Goal: Transaction & Acquisition: Purchase product/service

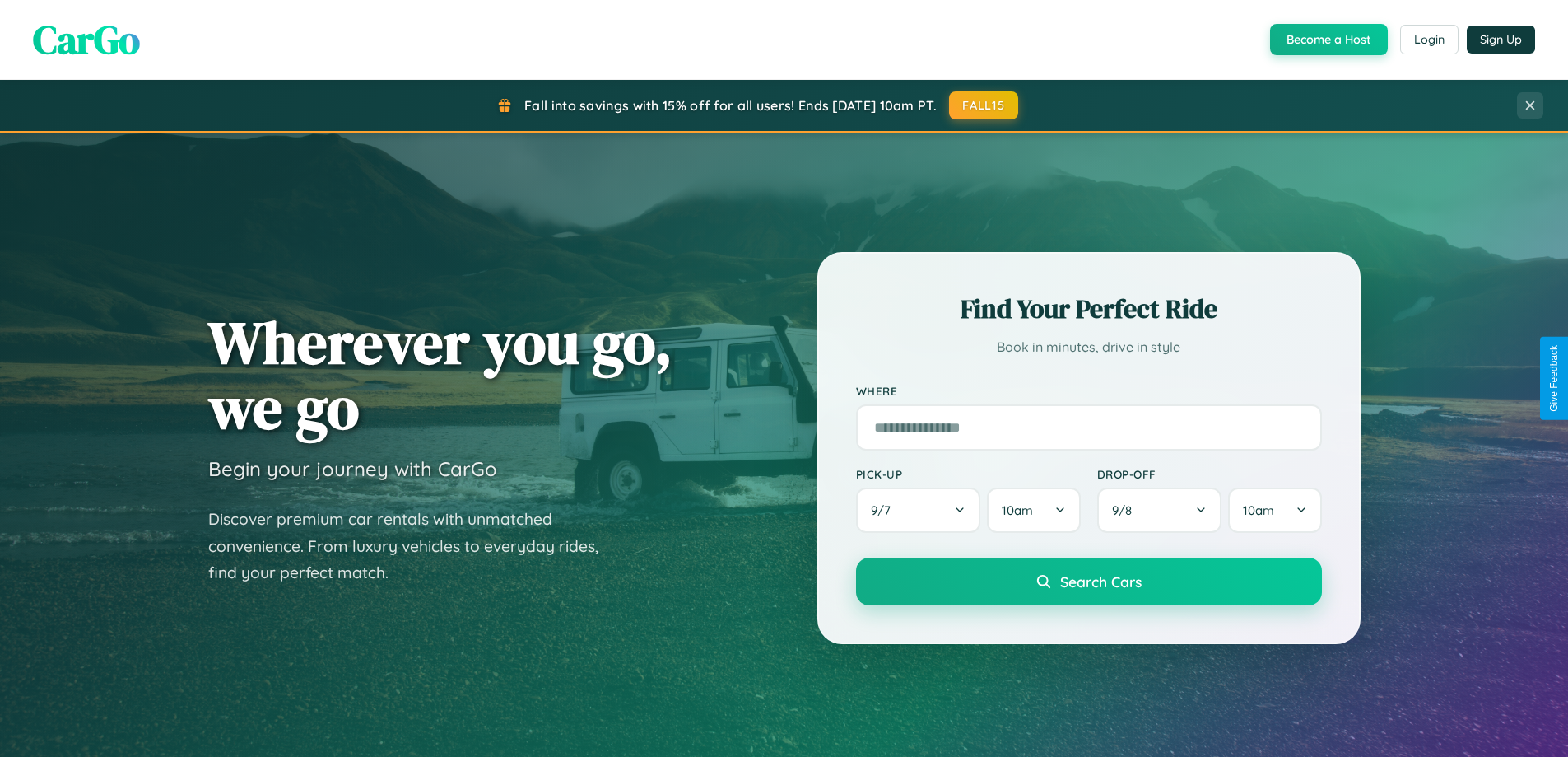
scroll to position [1133, 0]
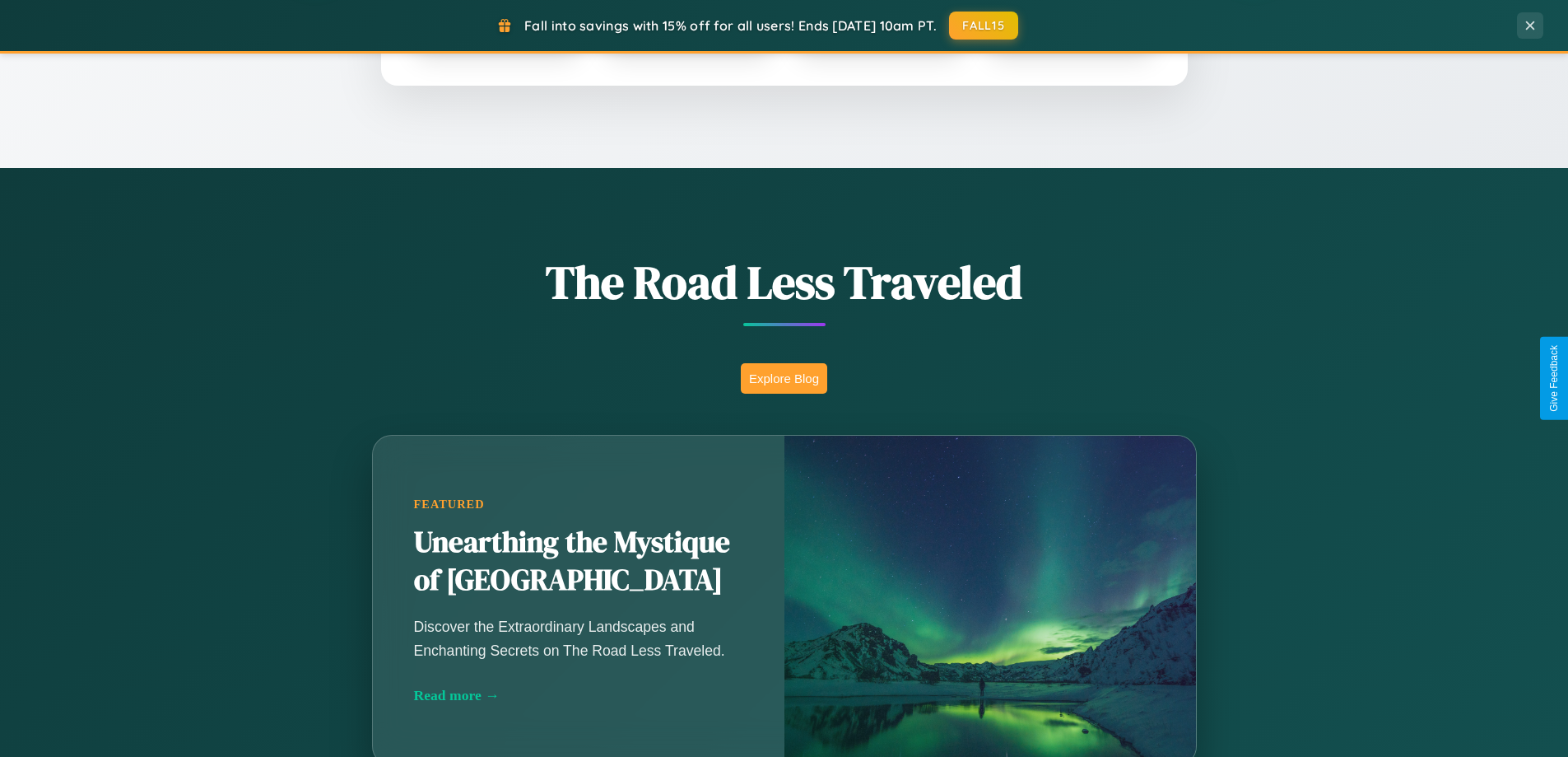
click at [784, 378] on button "Explore Blog" at bounding box center [784, 378] width 86 height 30
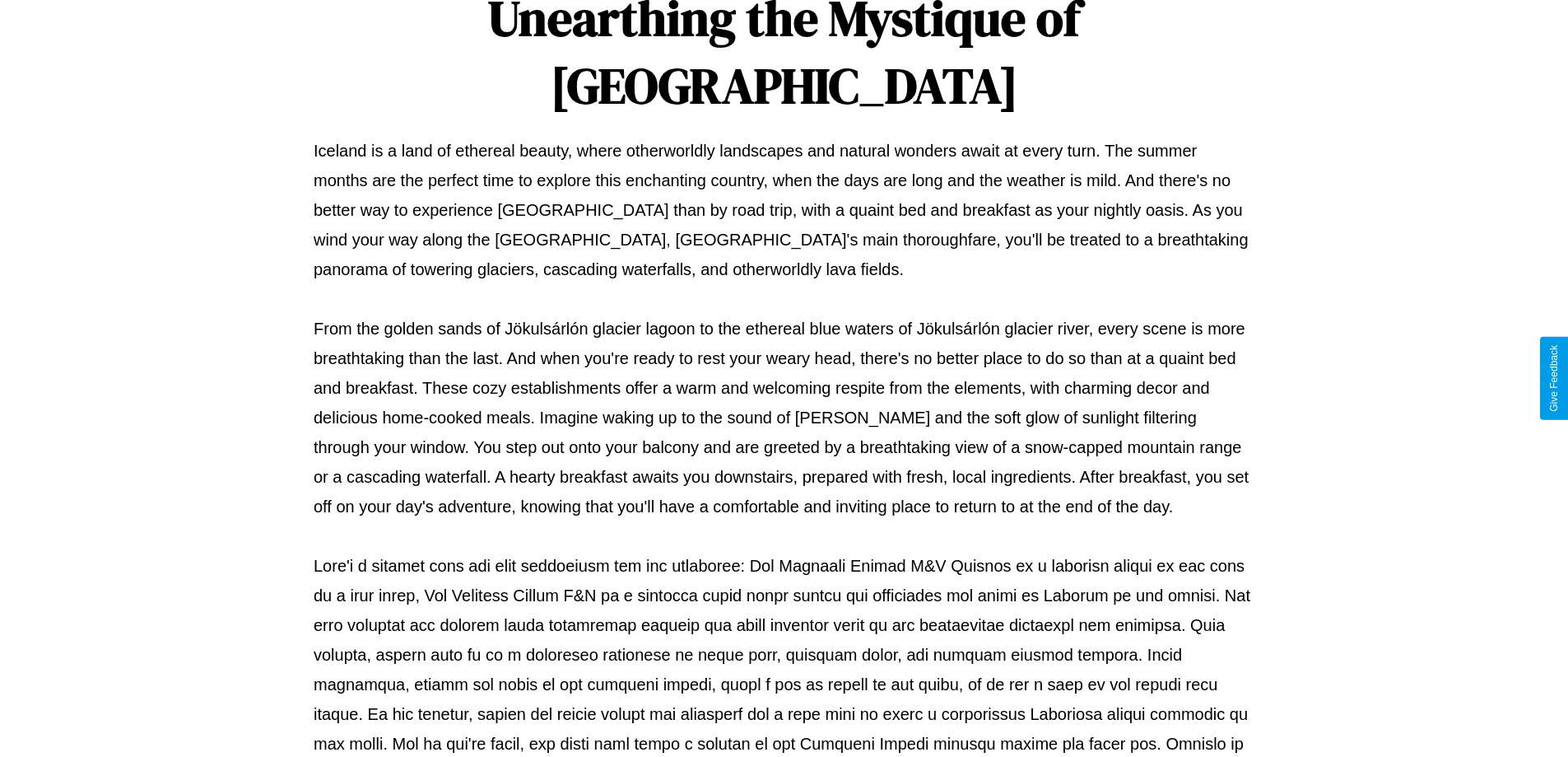
scroll to position [533, 0]
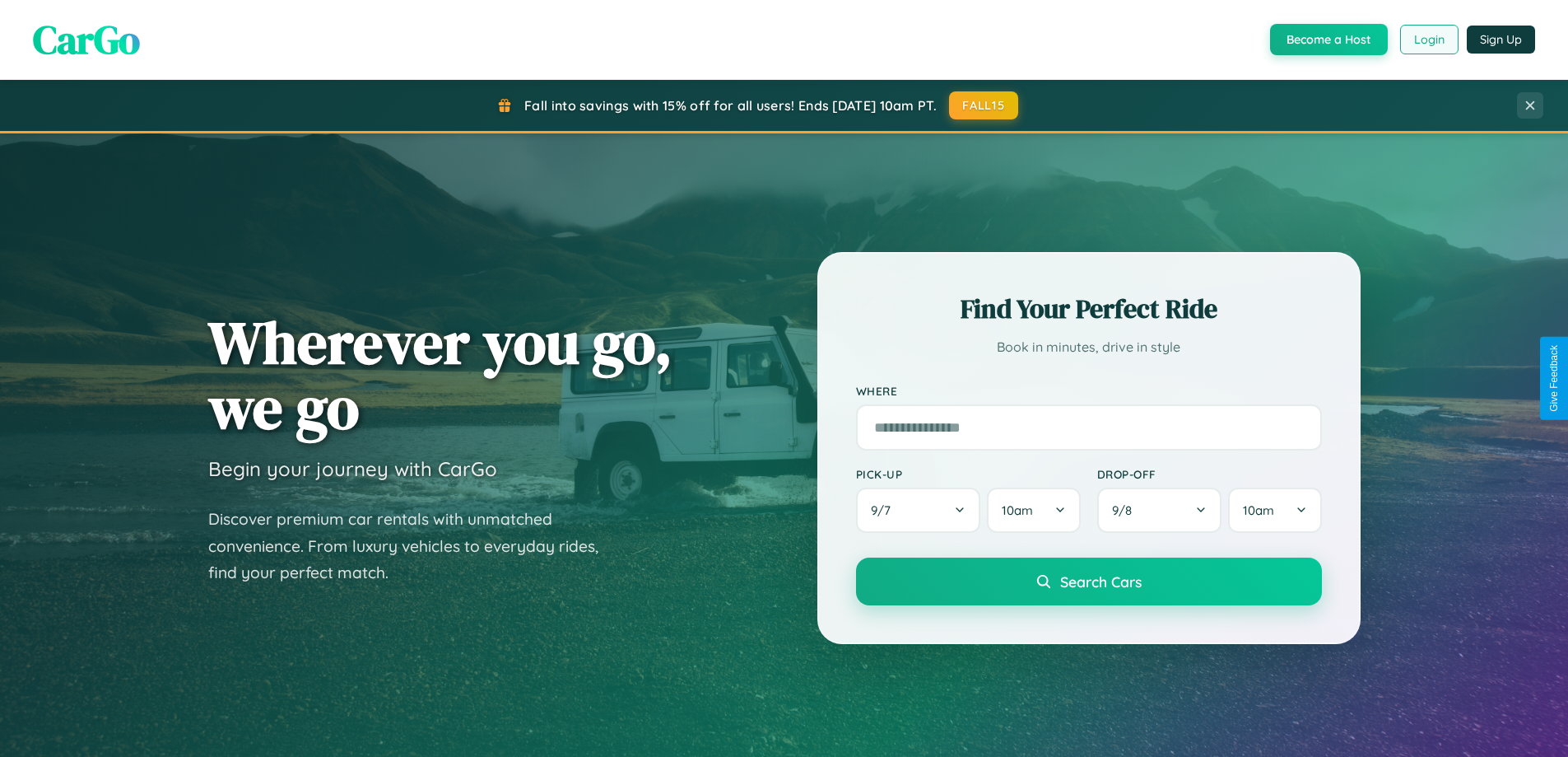
click at [1428, 40] on button "Login" at bounding box center [1429, 39] width 58 height 30
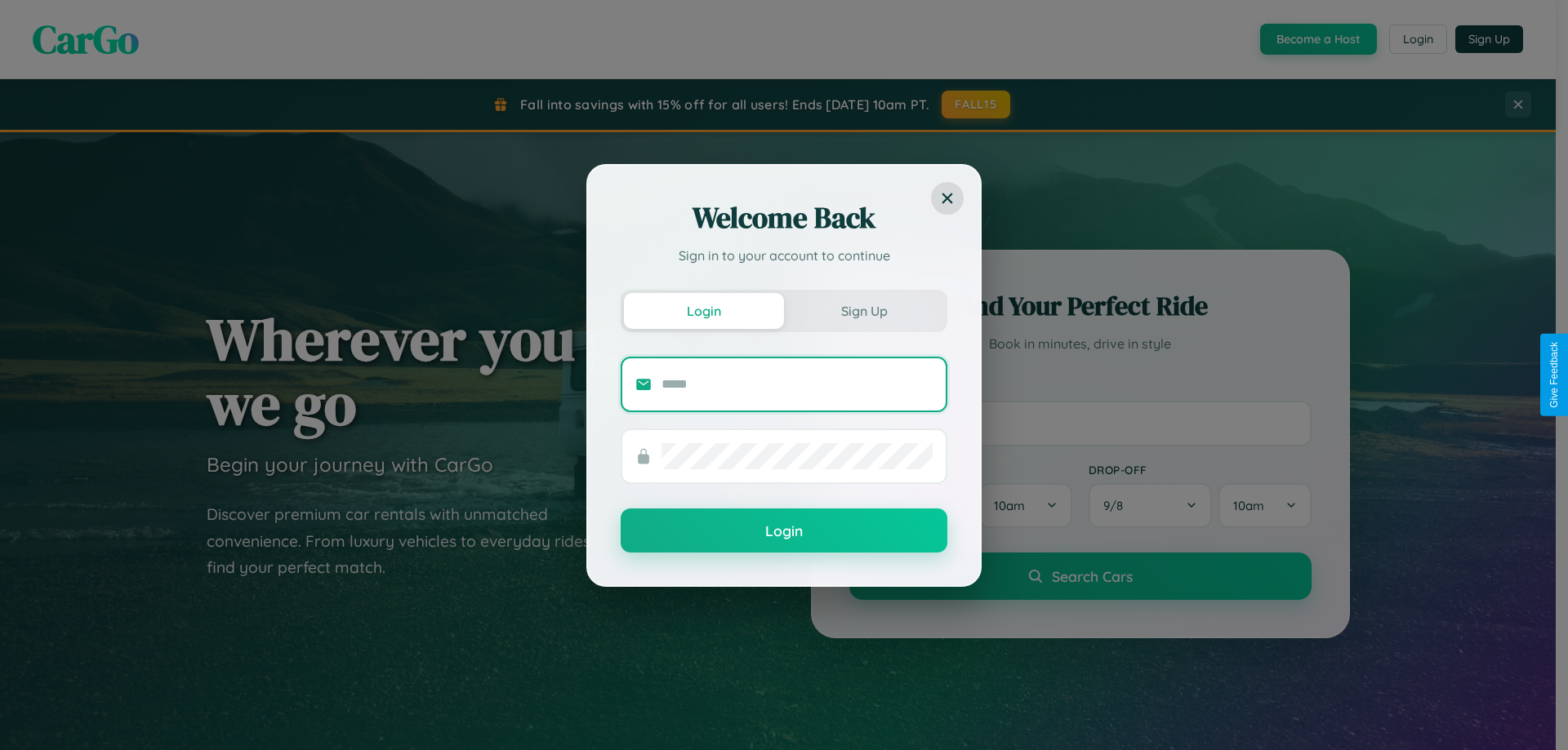
click at [797, 383] on input "text" at bounding box center [797, 384] width 271 height 26
type input "**********"
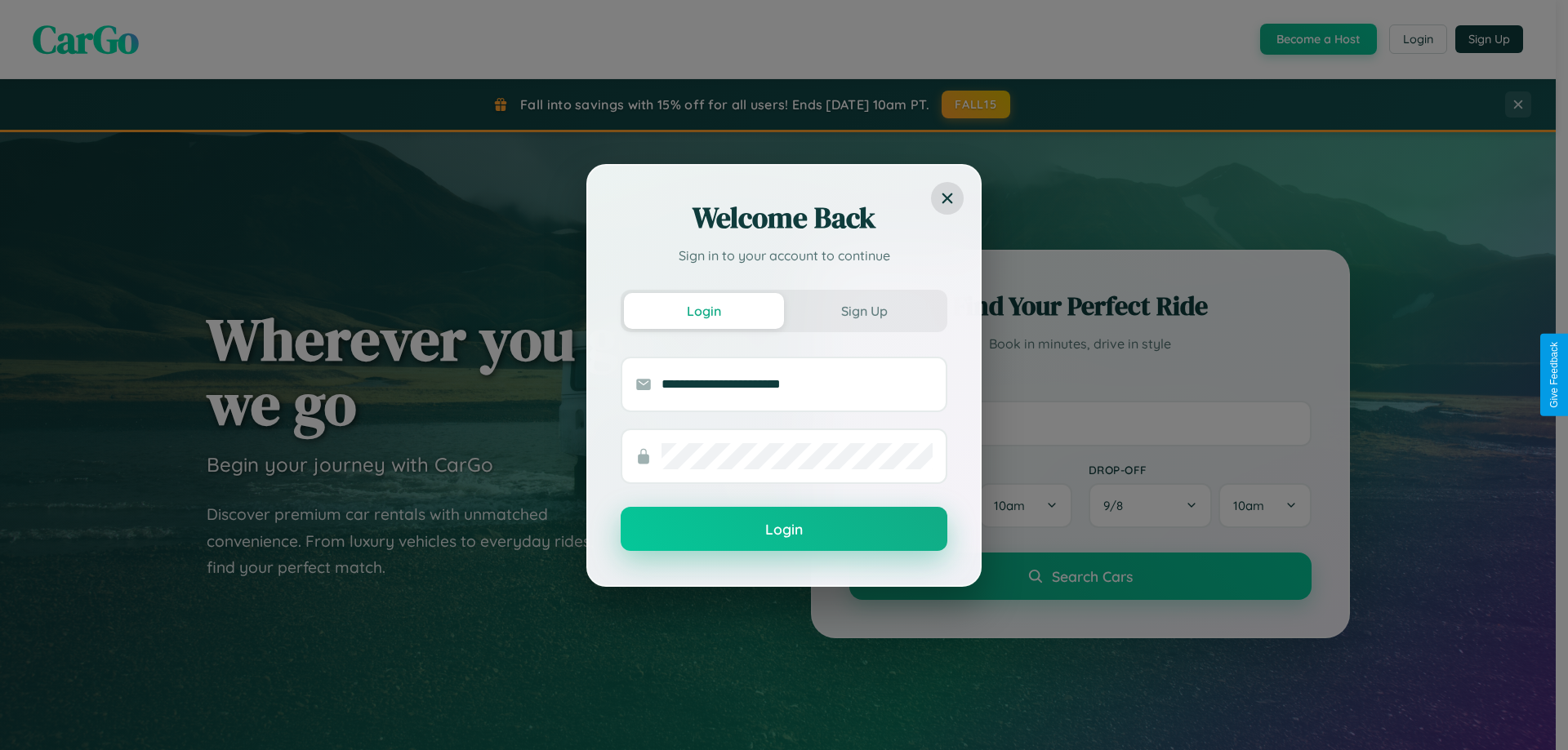
click at [784, 530] on button "Login" at bounding box center [784, 528] width 327 height 44
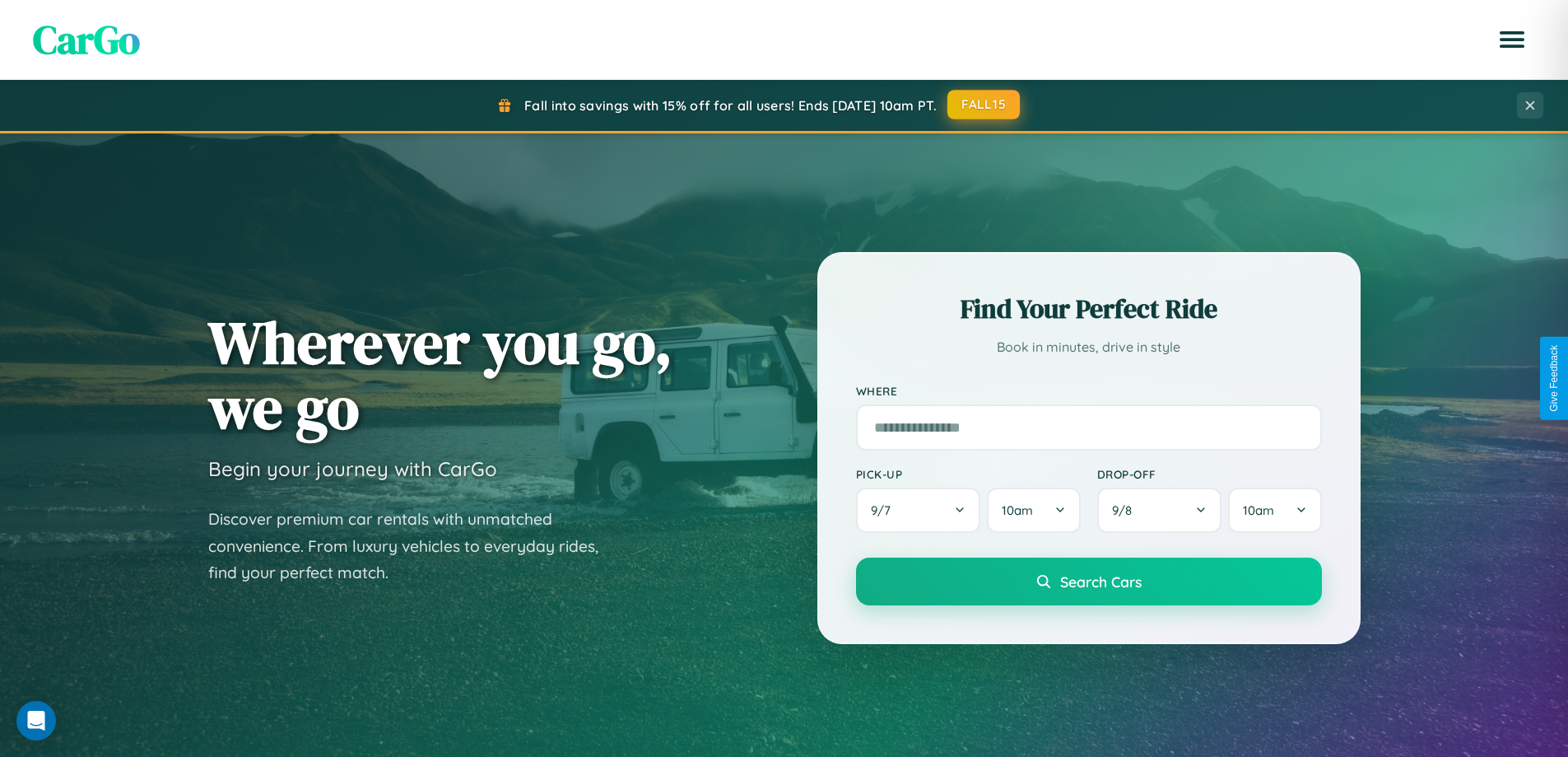
click at [985, 105] on button "FALL15" at bounding box center [984, 104] width 73 height 30
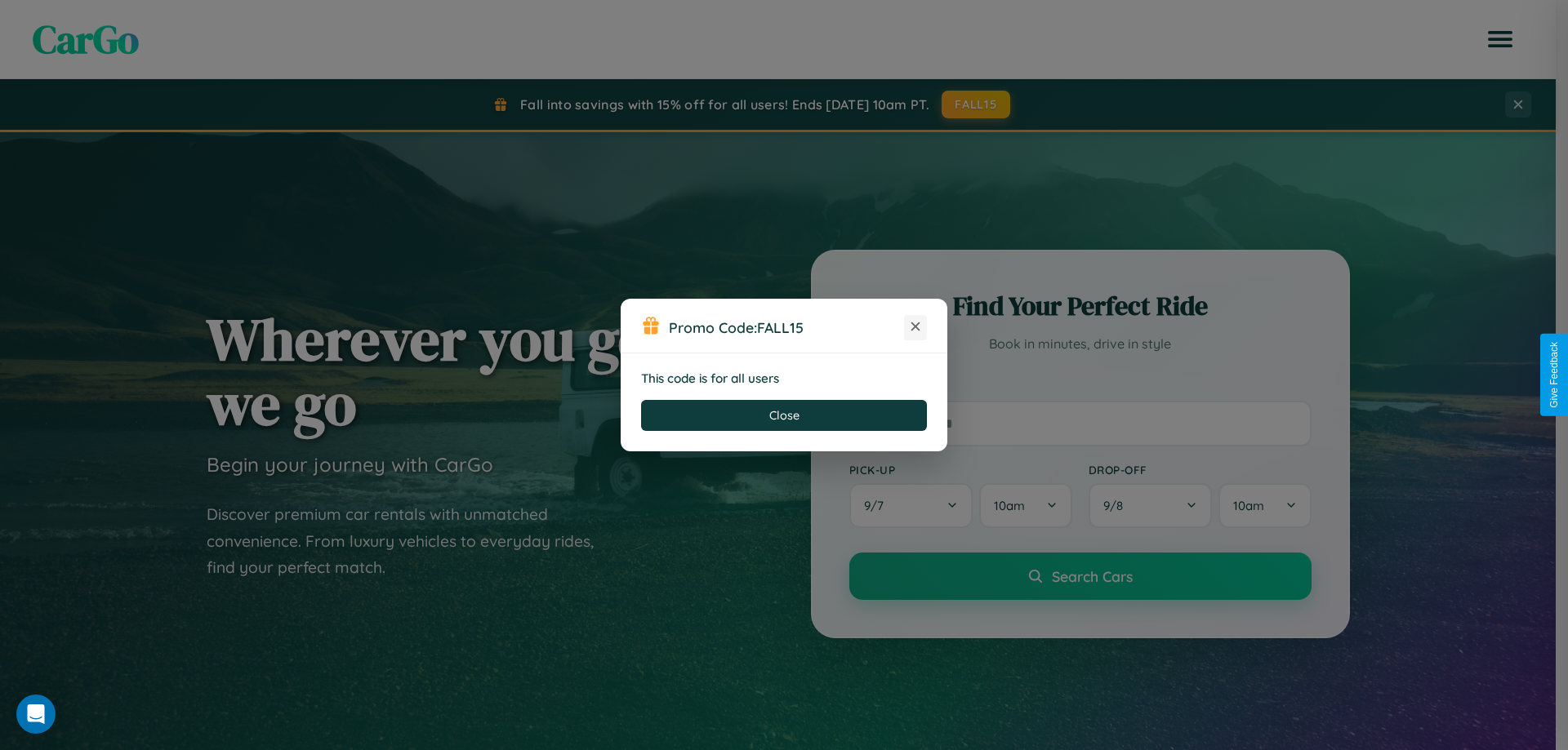
click at [916, 327] on icon at bounding box center [915, 326] width 16 height 16
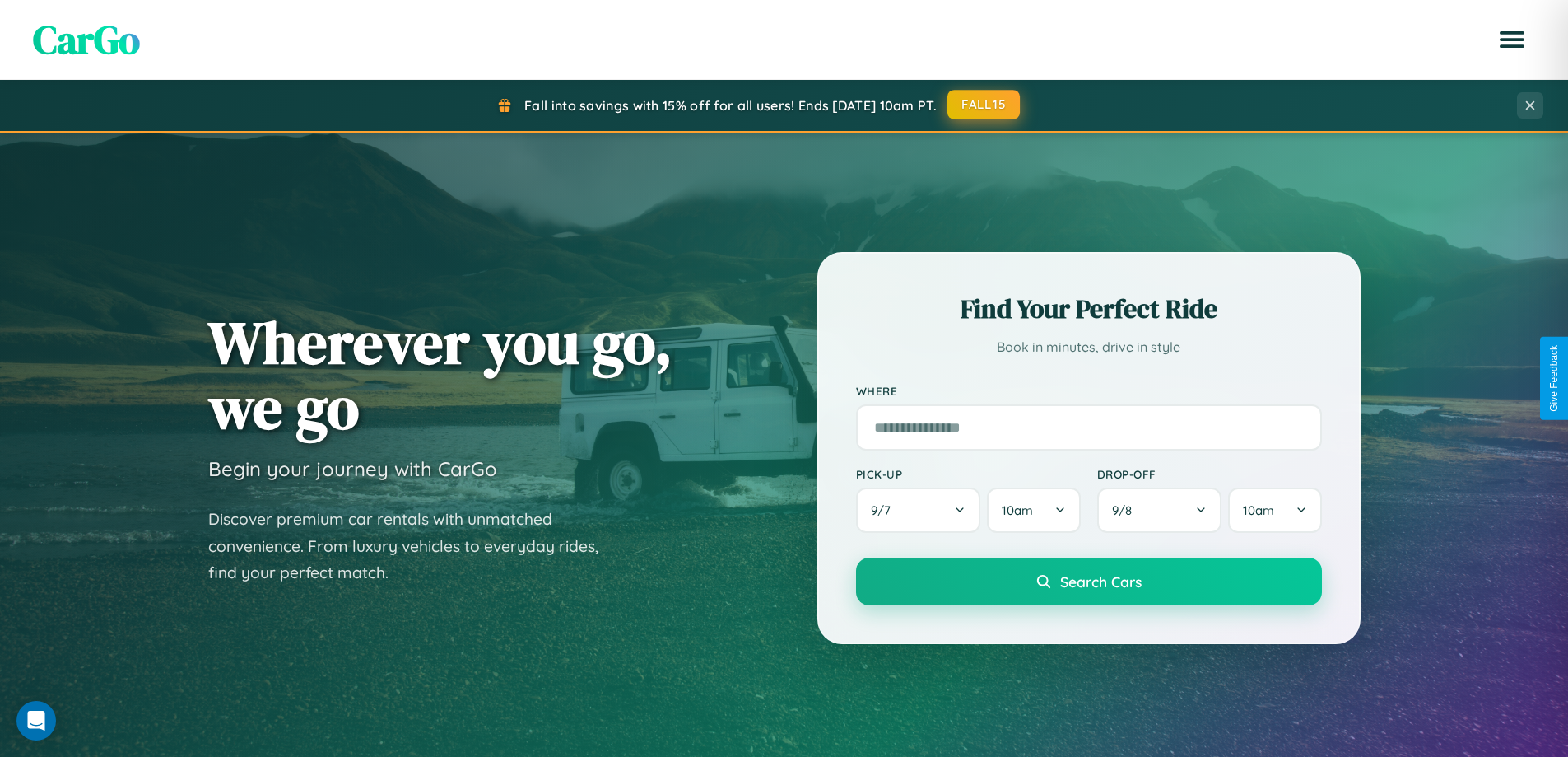
click at [985, 105] on button "FALL15" at bounding box center [984, 104] width 73 height 30
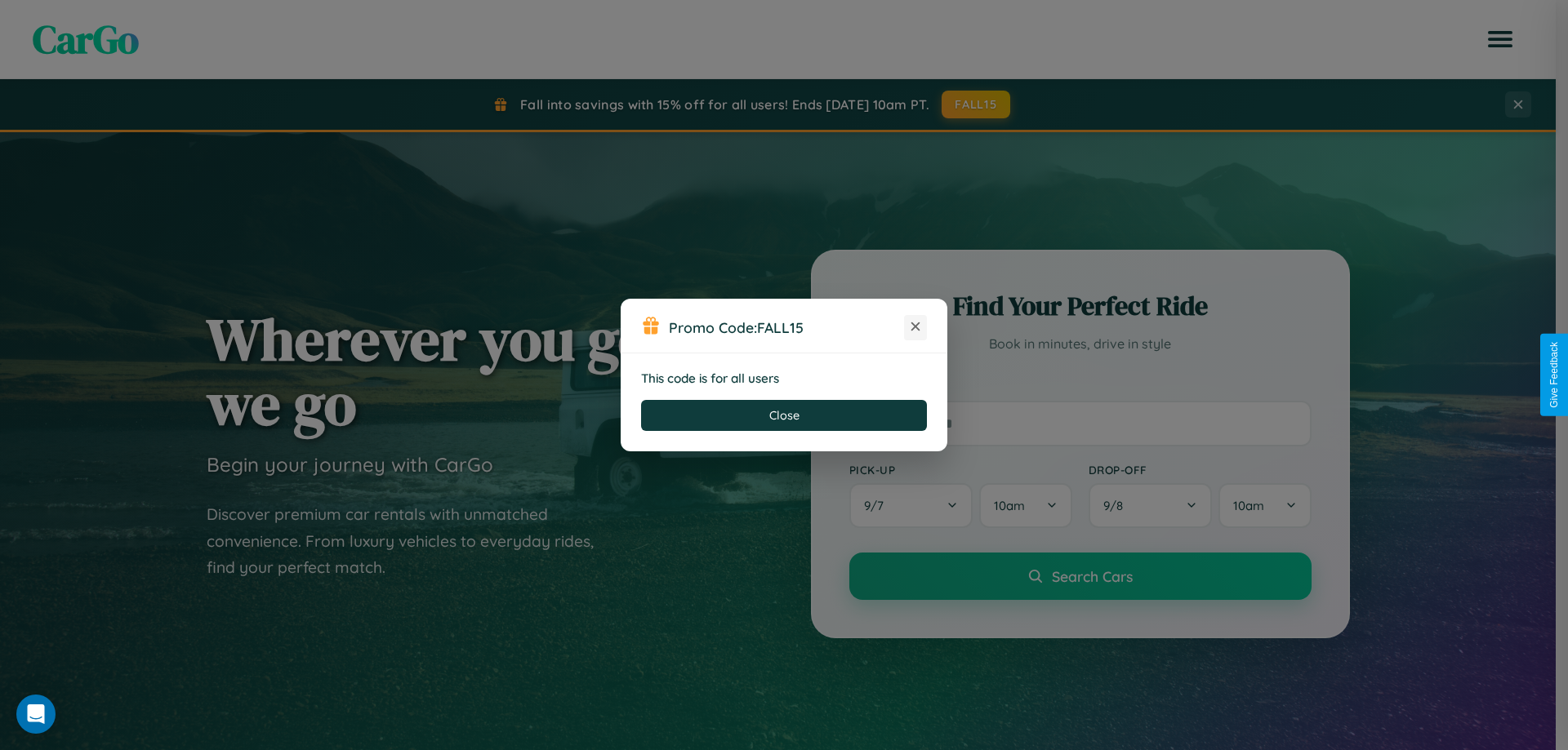
click at [916, 327] on icon at bounding box center [915, 326] width 16 height 16
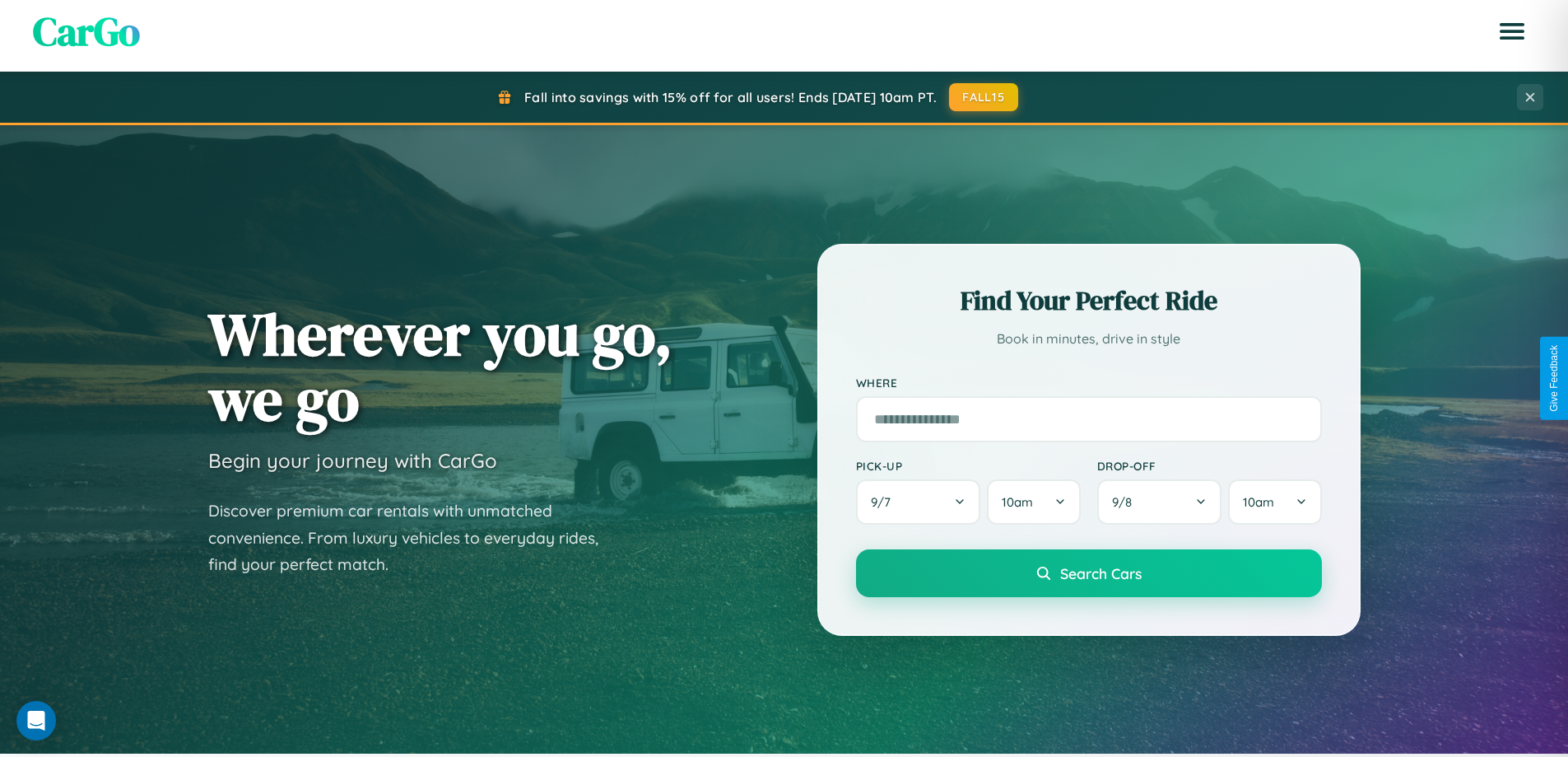
scroll to position [1930, 0]
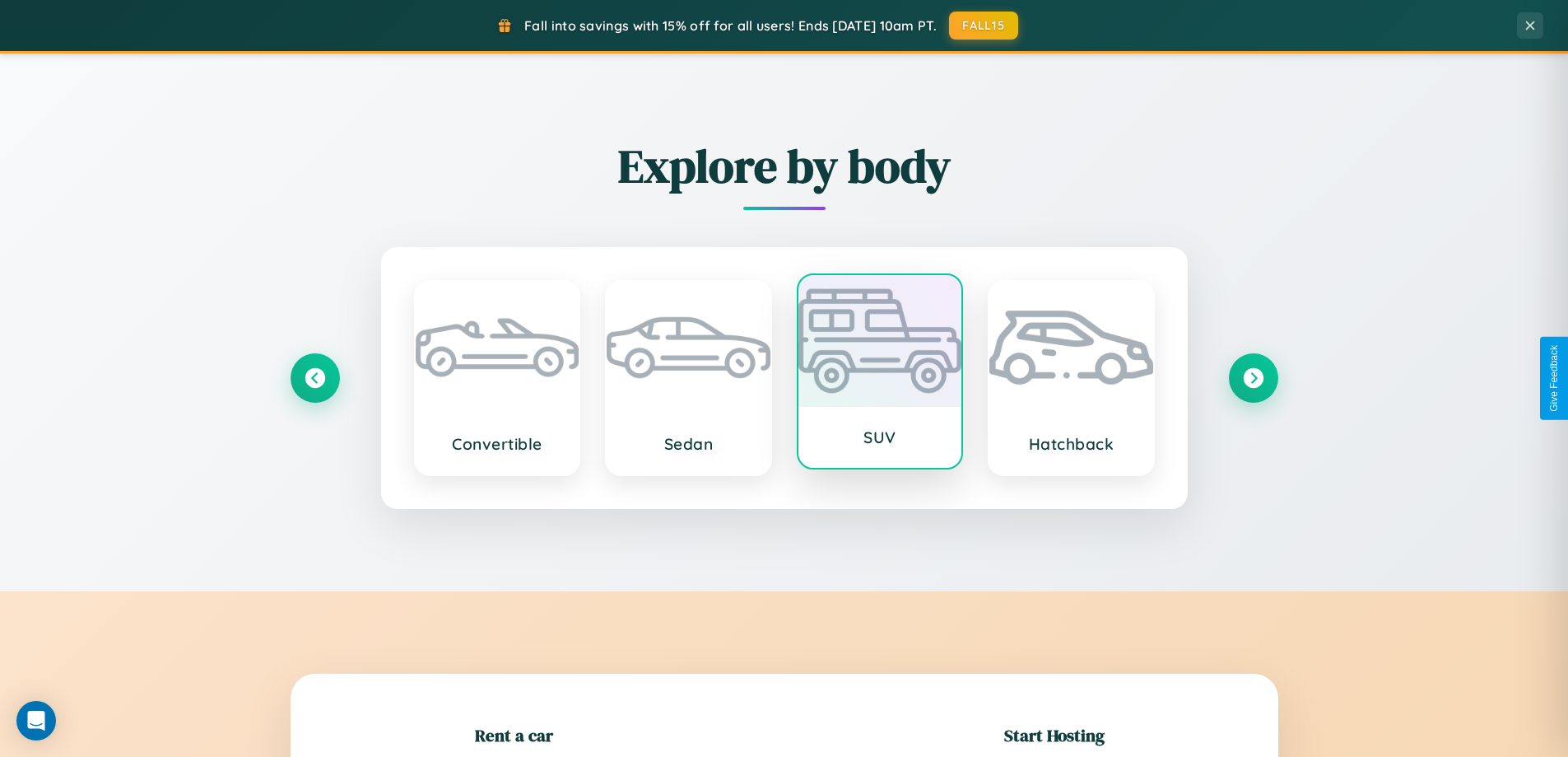
click at [879, 373] on div at bounding box center [881, 341] width 164 height 132
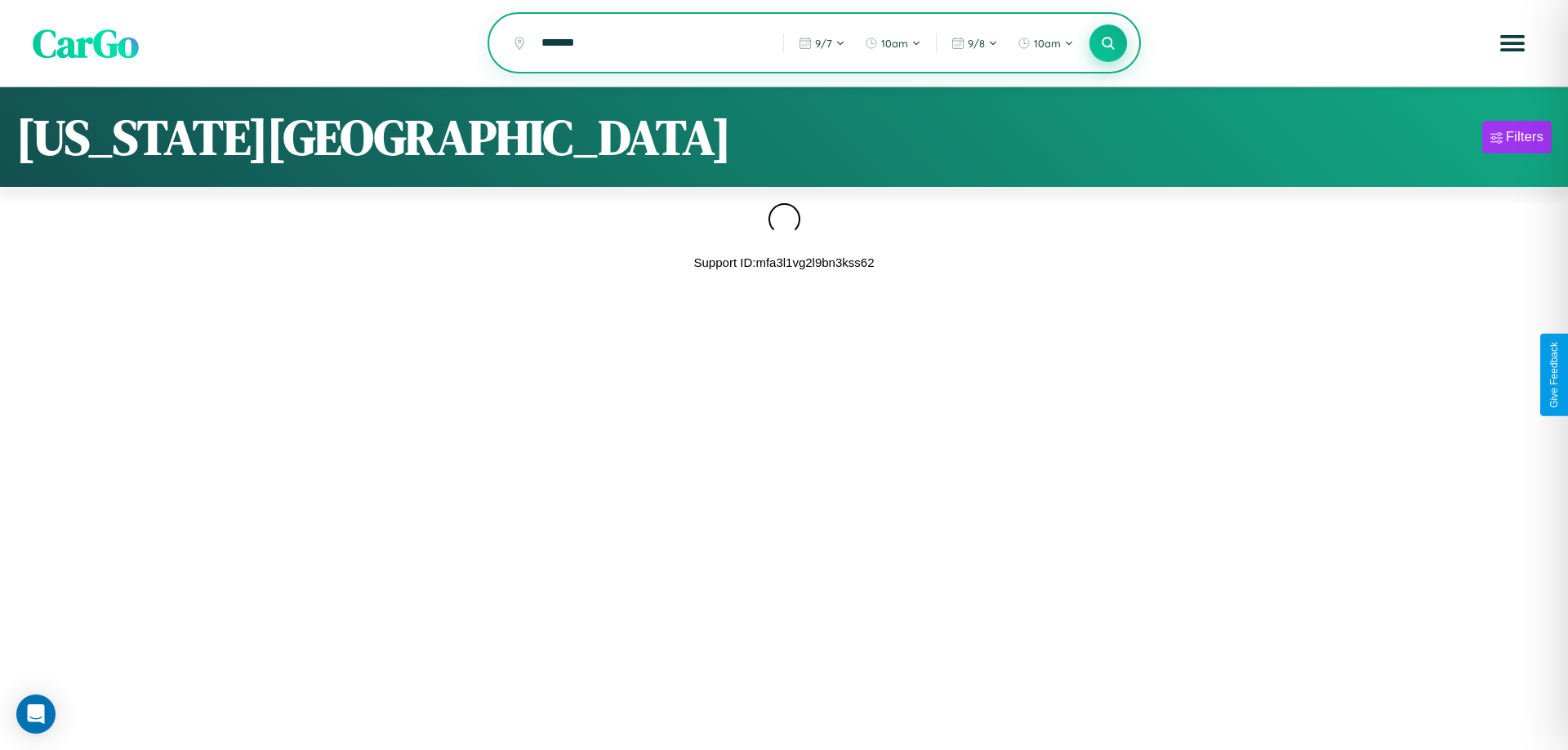
click at [1108, 44] on icon at bounding box center [1107, 43] width 16 height 16
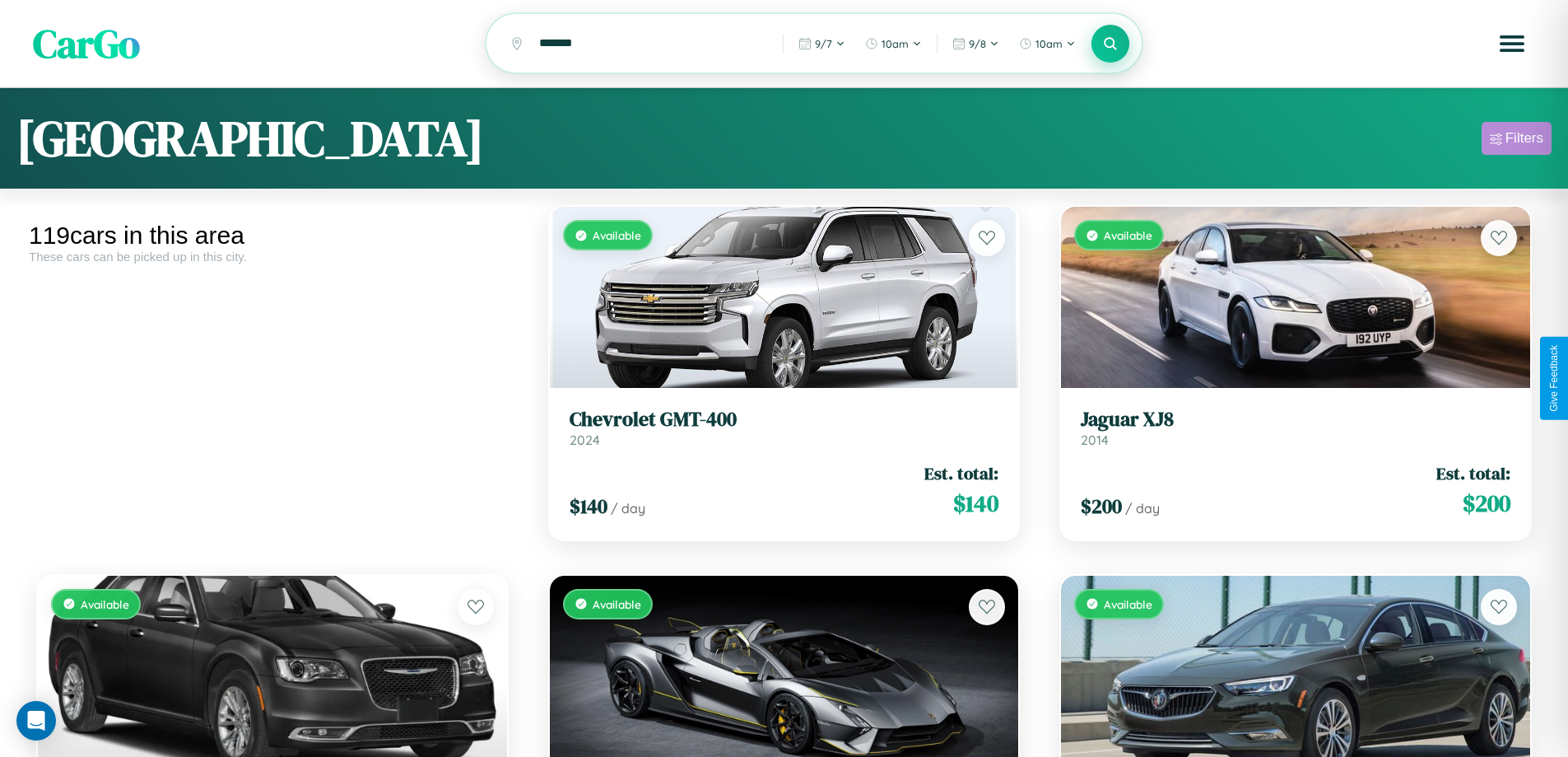
click at [1516, 141] on div "Filters" at bounding box center [1524, 138] width 38 height 16
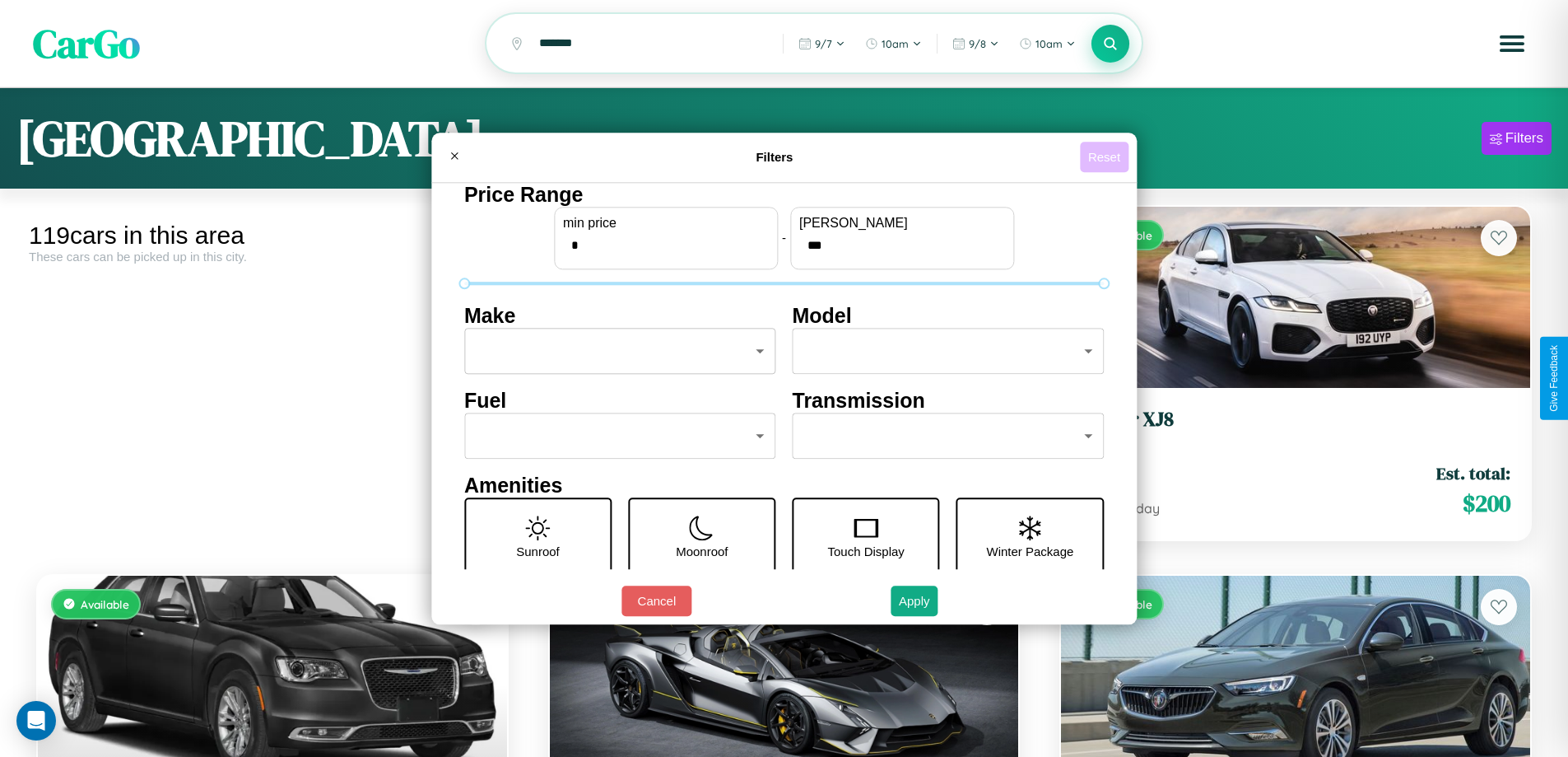
click at [1106, 156] on button "Reset" at bounding box center [1104, 157] width 49 height 30
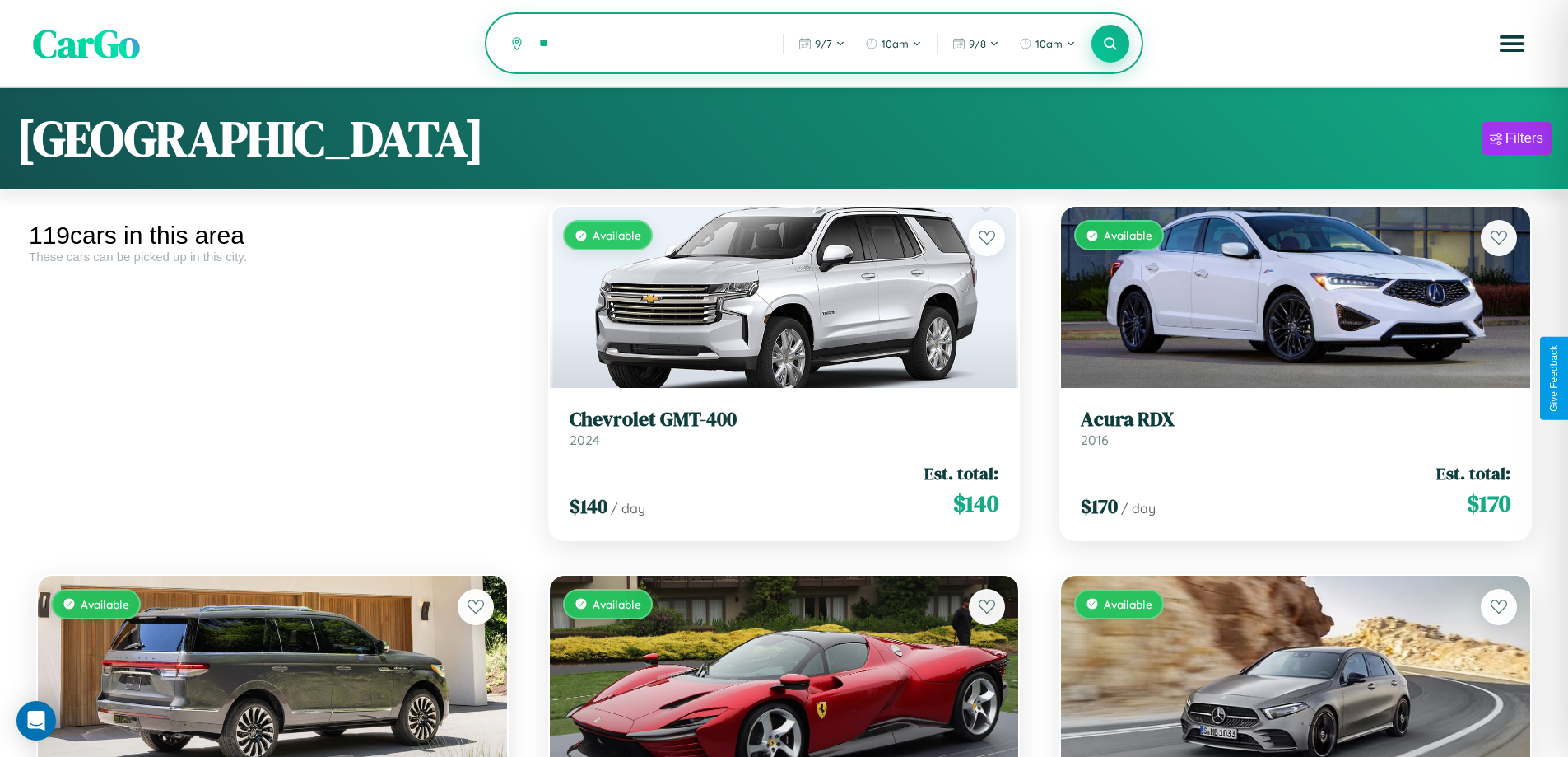
type input "*"
type input "*****"
click at [1110, 45] on icon at bounding box center [1110, 43] width 16 height 16
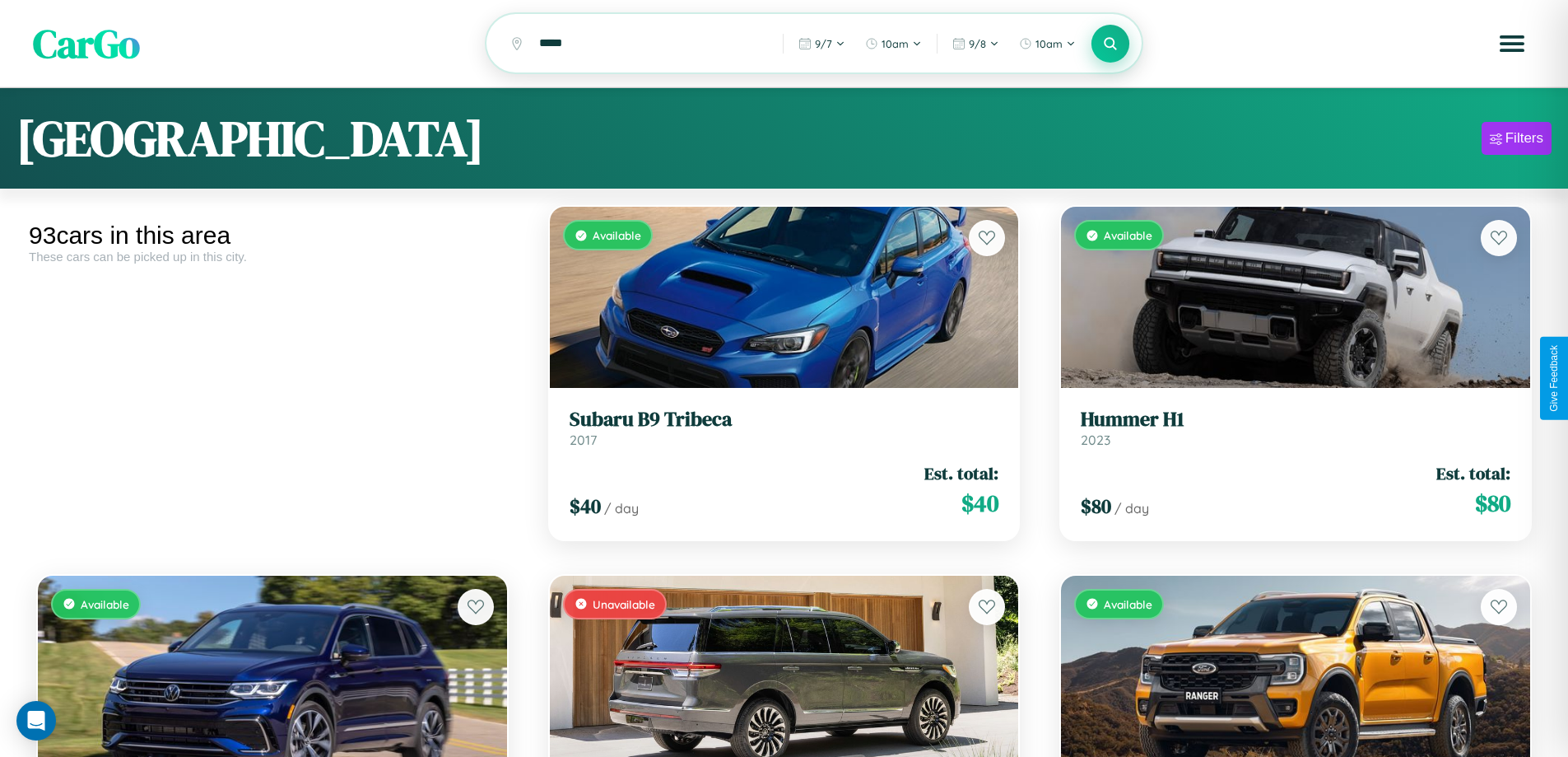
scroll to position [1338, 0]
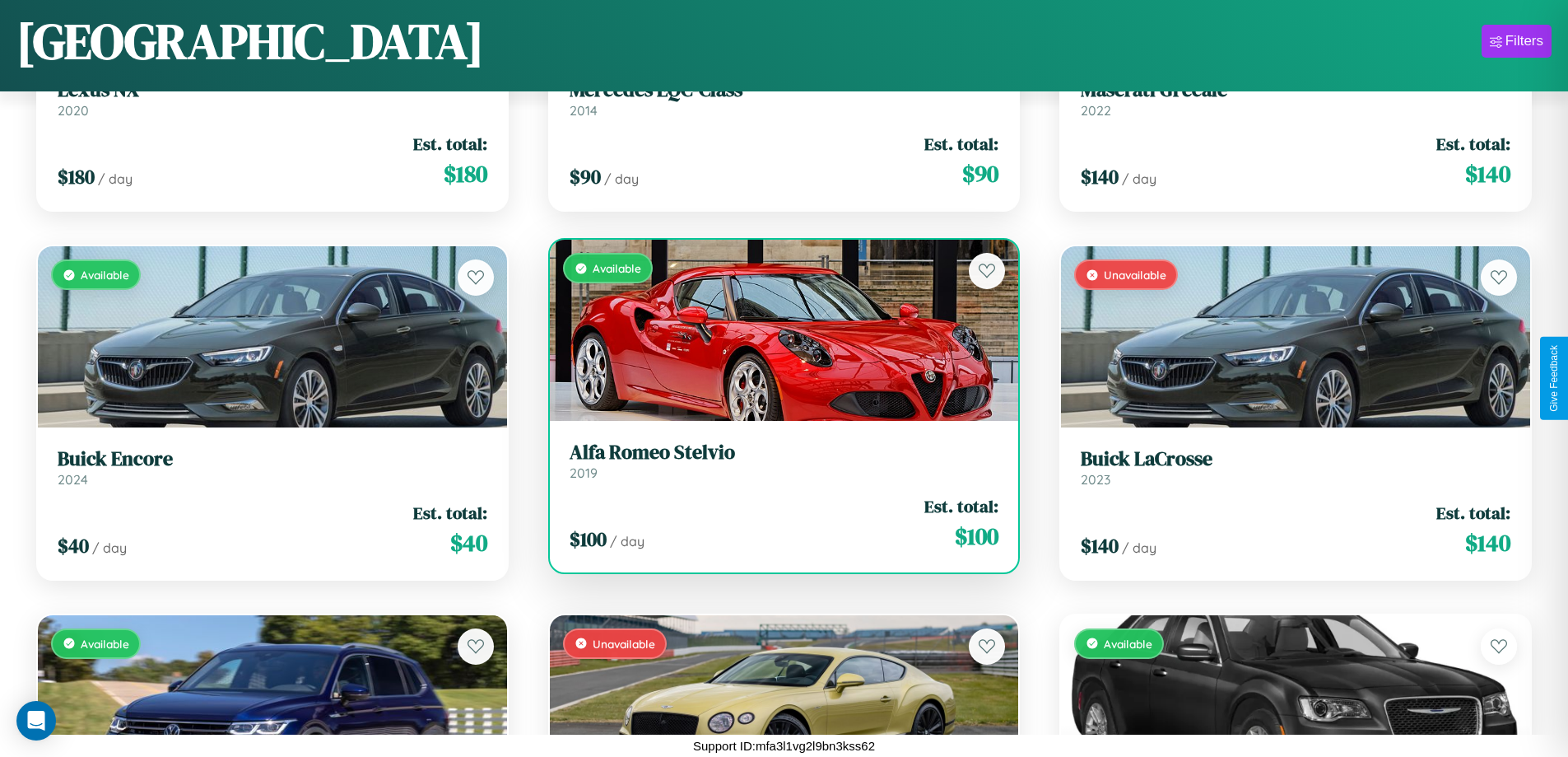
click at [777, 461] on h3 "Alfa Romeo Stelvio" at bounding box center [784, 453] width 430 height 24
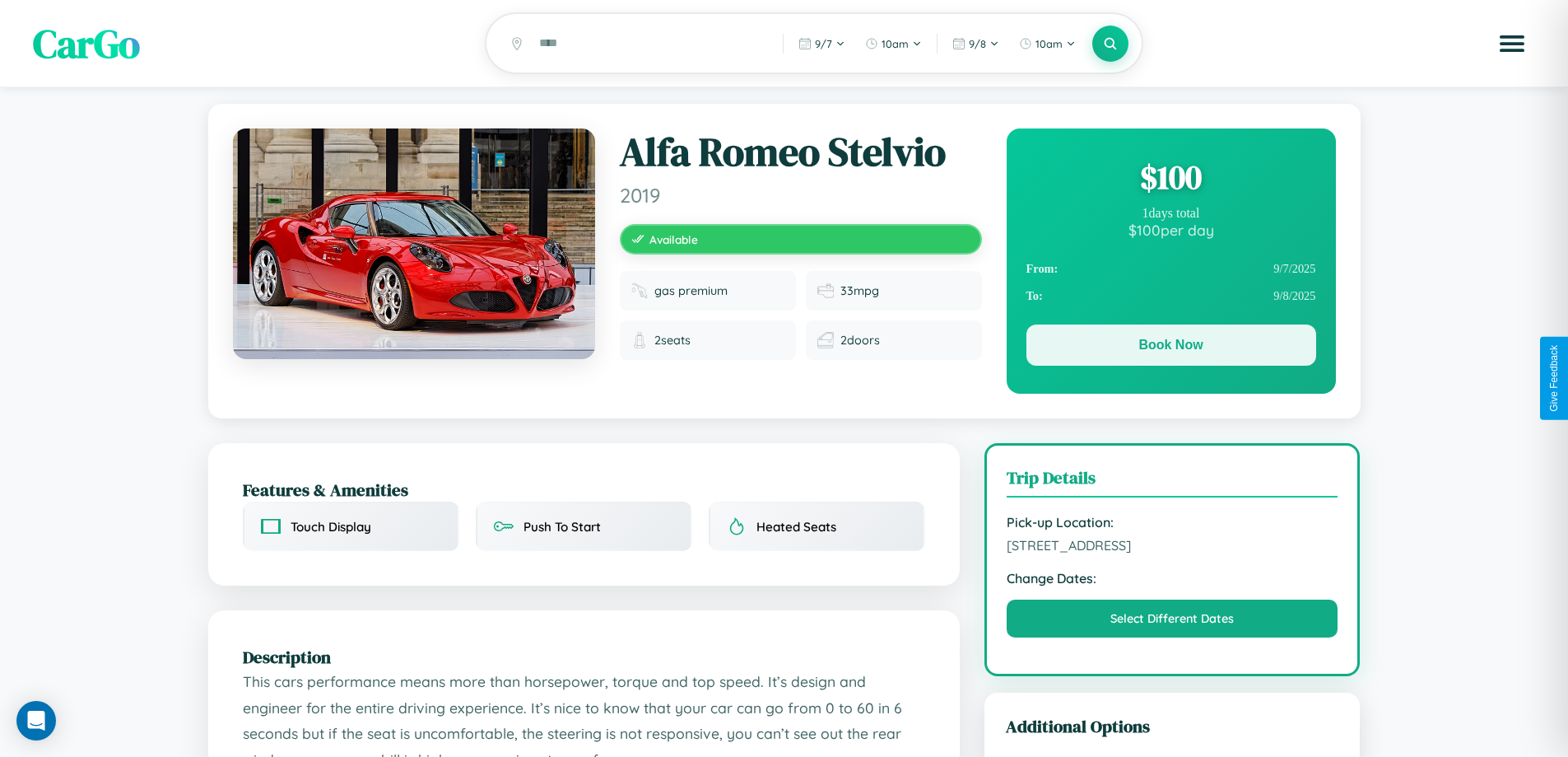
click at [1170, 347] on button "Book Now" at bounding box center [1171, 345] width 290 height 41
